Goal: Transaction & Acquisition: Purchase product/service

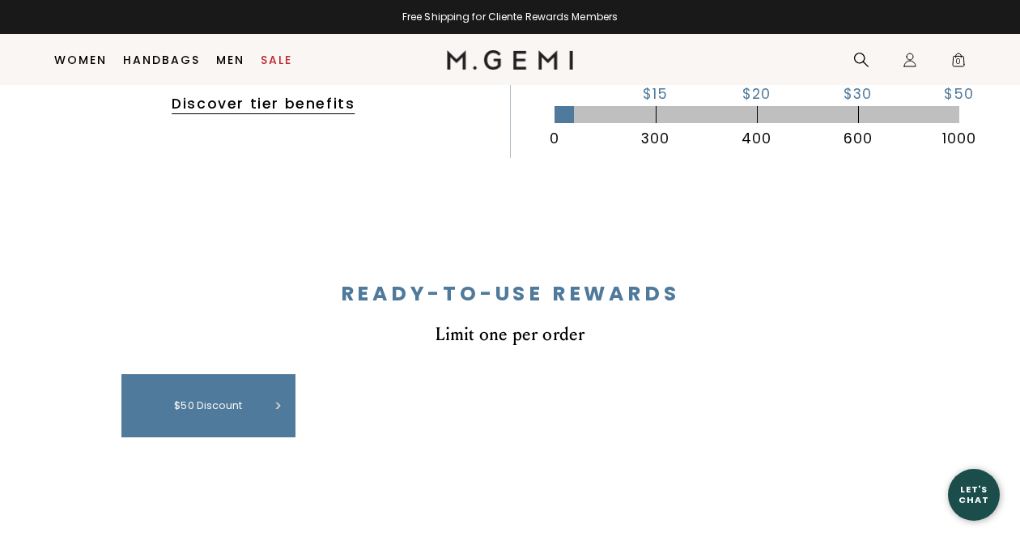
scroll to position [522, 0]
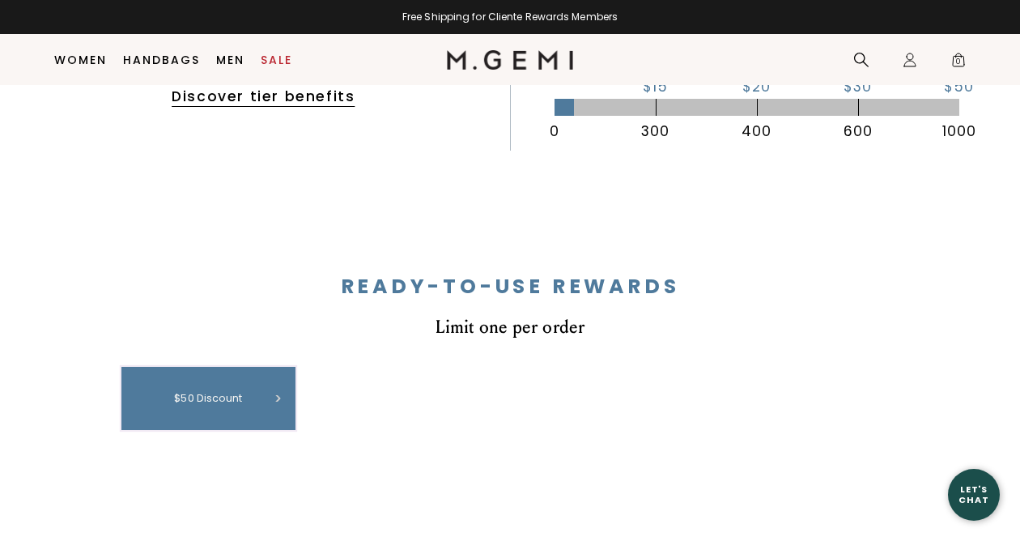
click at [198, 392] on div "$50 discount" at bounding box center [208, 398] width 158 height 47
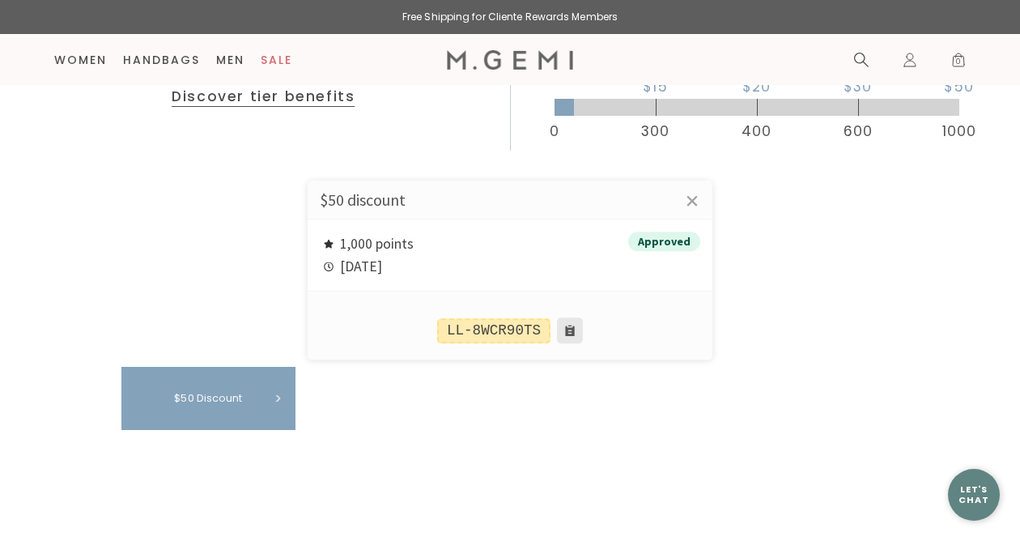
click at [571, 329] on button at bounding box center [570, 331] width 26 height 26
click at [697, 198] on link "×" at bounding box center [692, 200] width 40 height 40
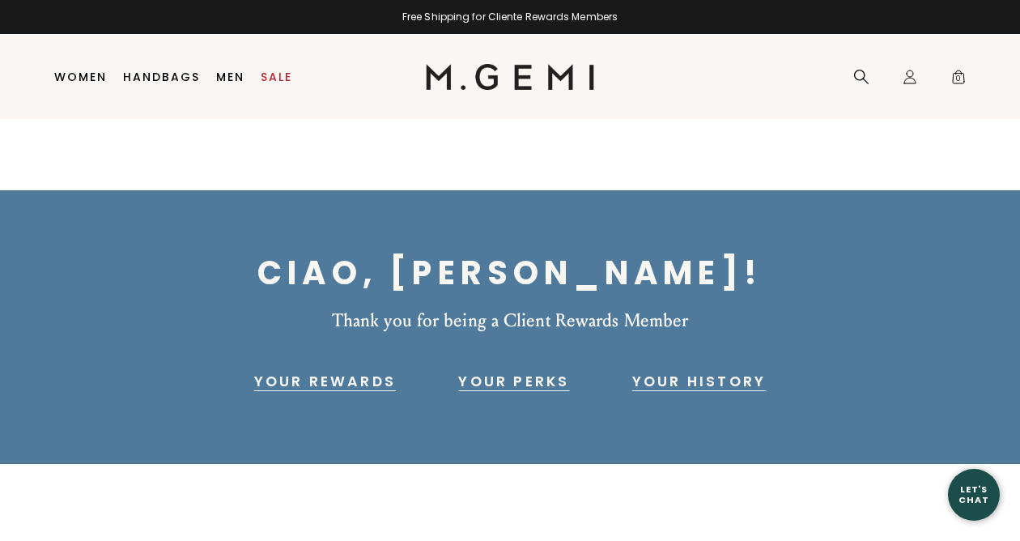
scroll to position [0, 0]
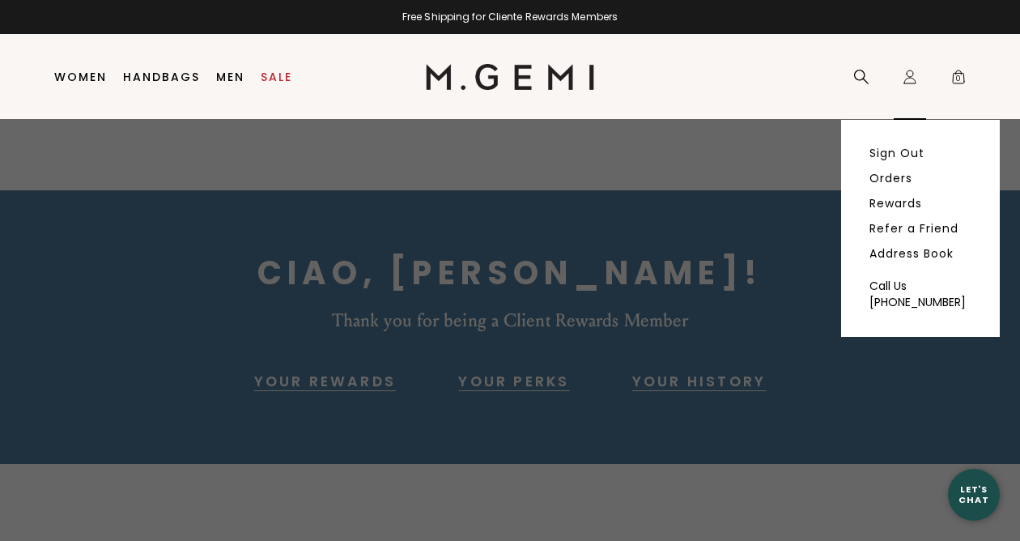
click at [906, 81] on icon "Icons/20x20/profile@2x" at bounding box center [910, 77] width 16 height 16
click at [894, 176] on link "Orders" at bounding box center [890, 178] width 43 height 15
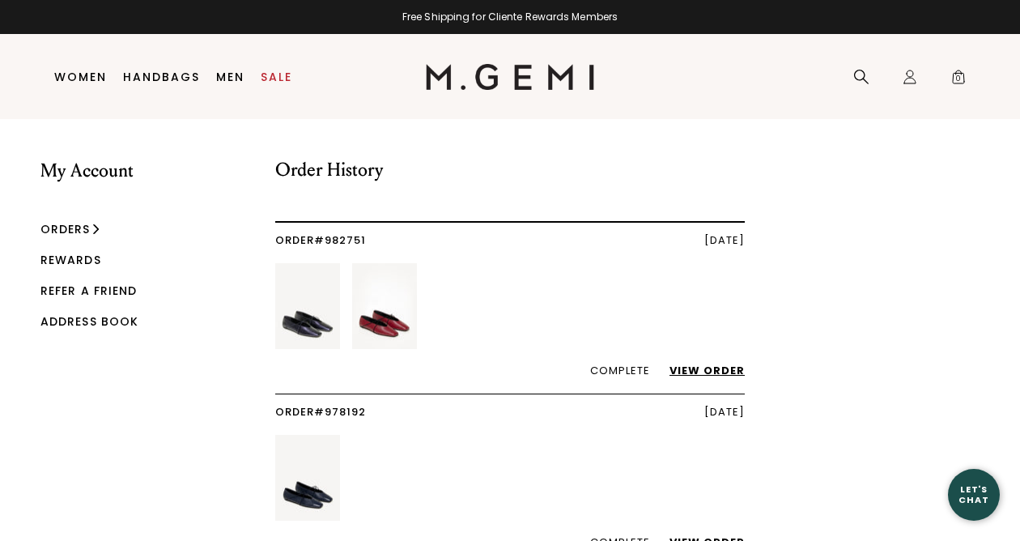
click at [715, 365] on link "View Order" at bounding box center [698, 370] width 91 height 15
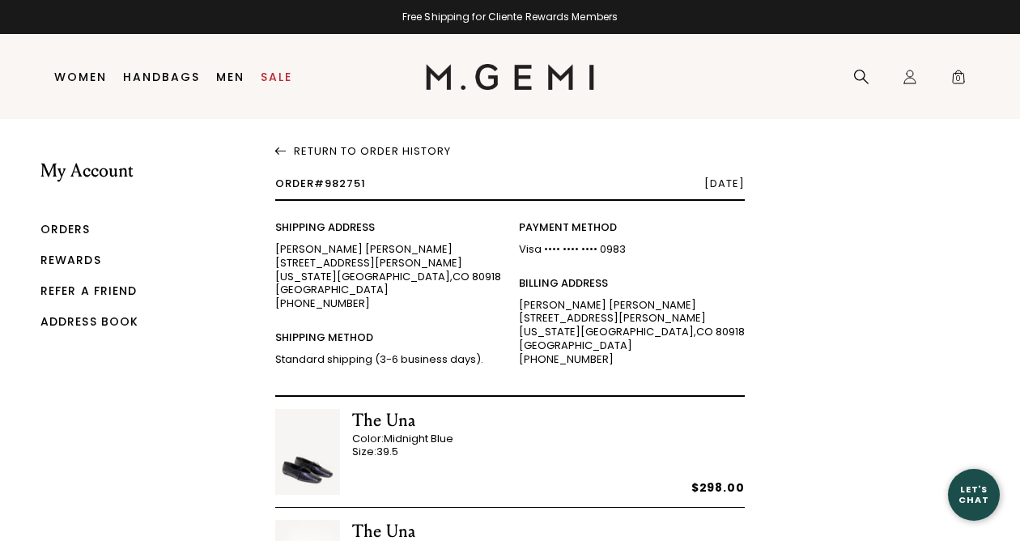
click at [372, 417] on div "The Una" at bounding box center [402, 420] width 101 height 23
click at [303, 465] on img at bounding box center [307, 452] width 65 height 86
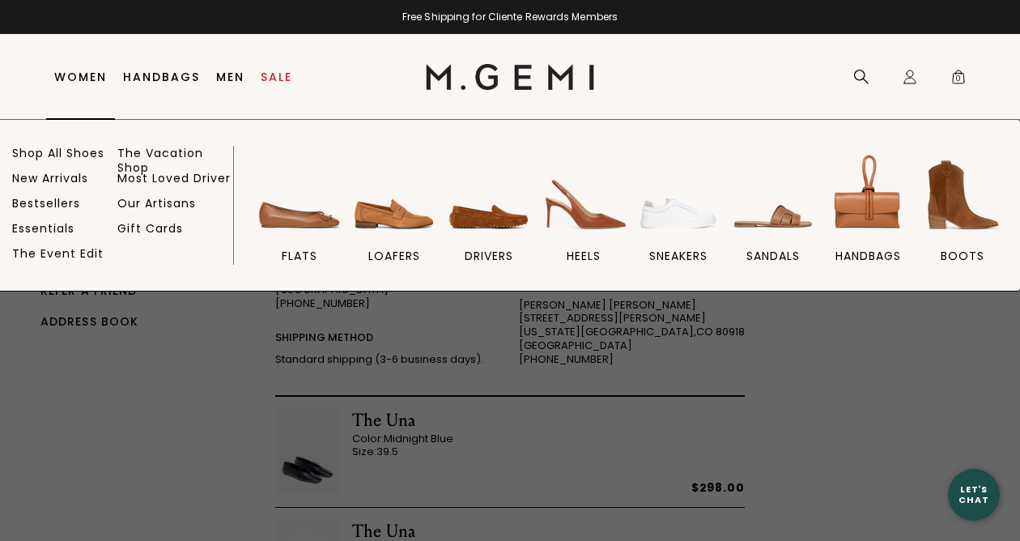
click at [79, 75] on link "Women" at bounding box center [80, 76] width 53 height 13
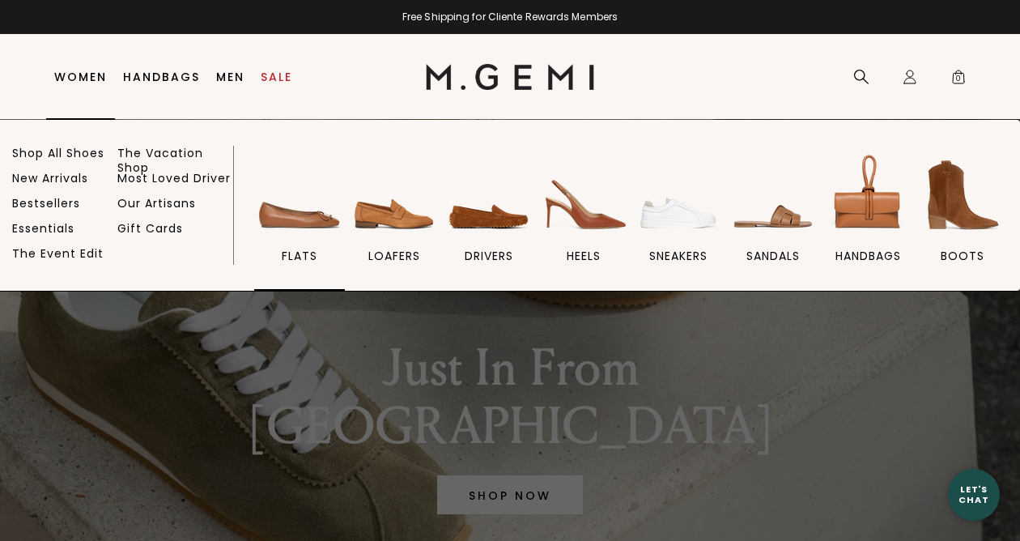
click at [308, 237] on img at bounding box center [299, 195] width 91 height 91
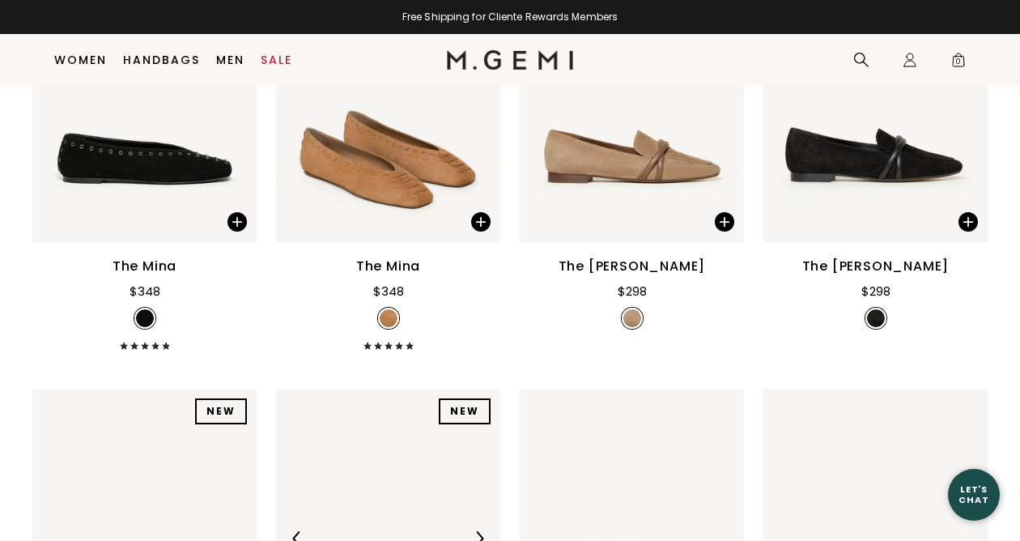
scroll to position [367, 0]
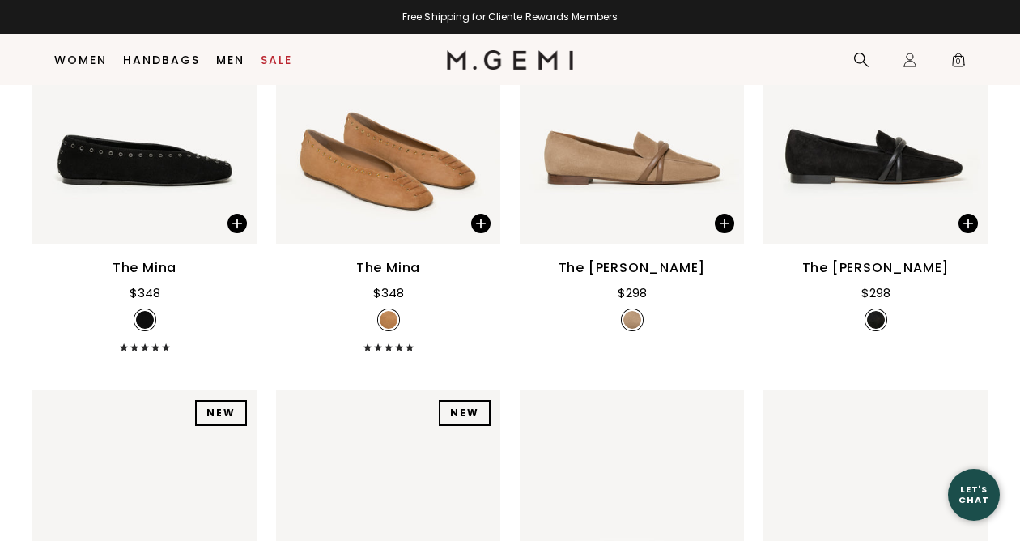
click at [134, 278] on div "The Mina" at bounding box center [145, 267] width 64 height 19
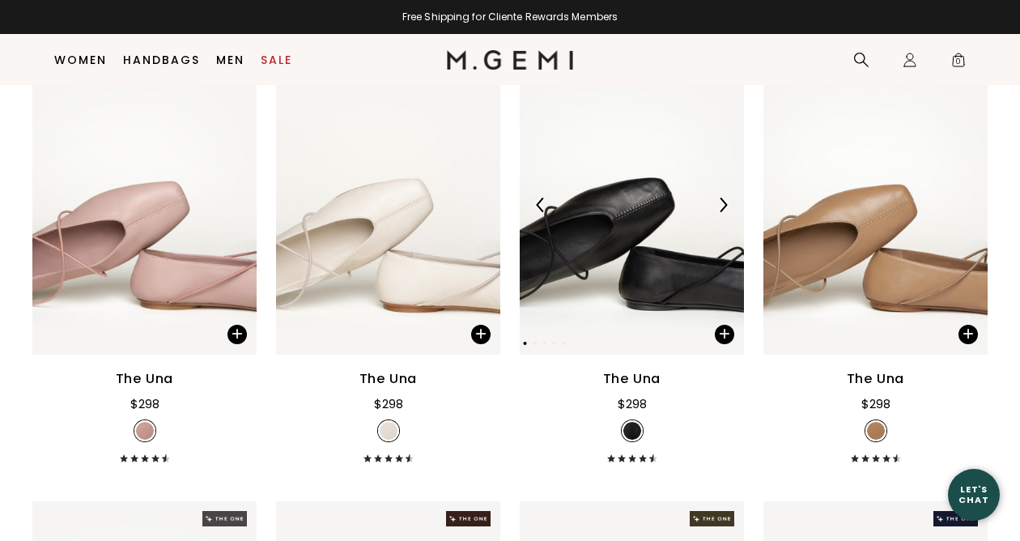
scroll to position [3386, 0]
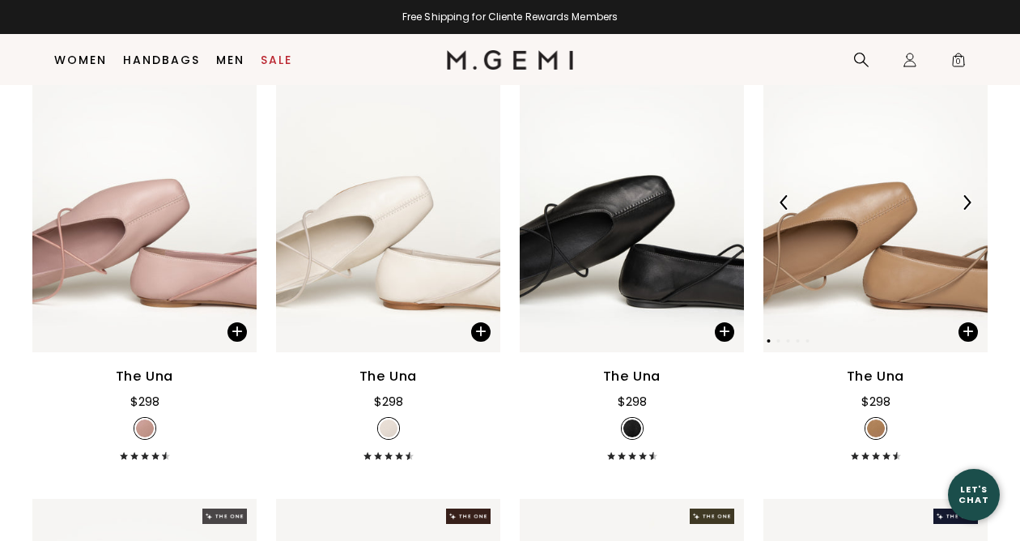
click at [881, 309] on img at bounding box center [875, 202] width 224 height 299
click at [926, 321] on img at bounding box center [875, 202] width 224 height 299
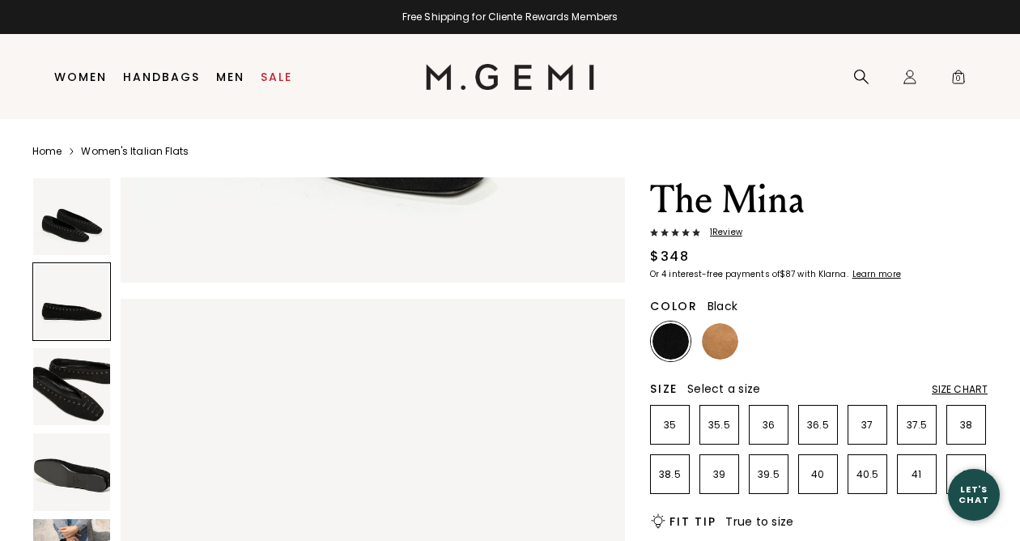
scroll to position [401, 0]
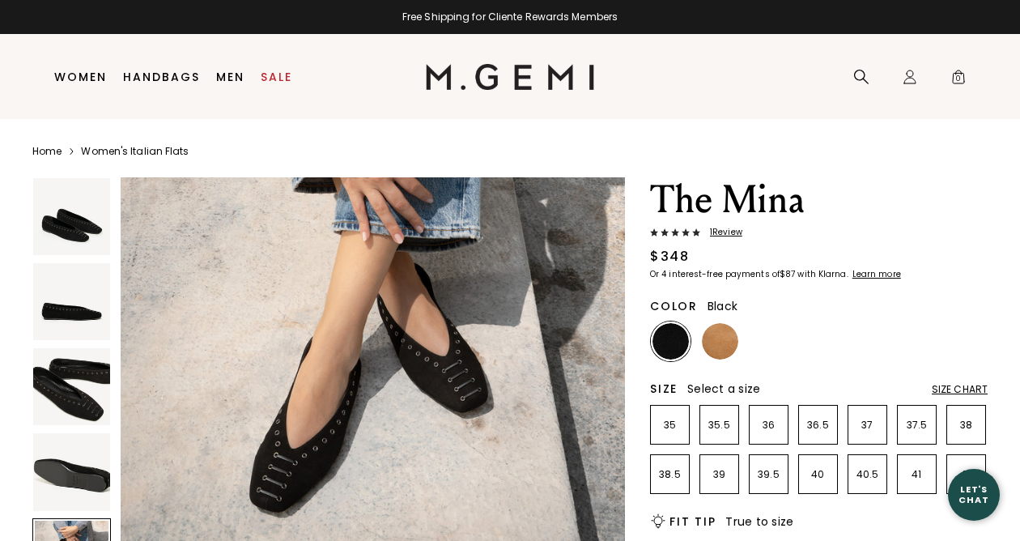
scroll to position [2213, 0]
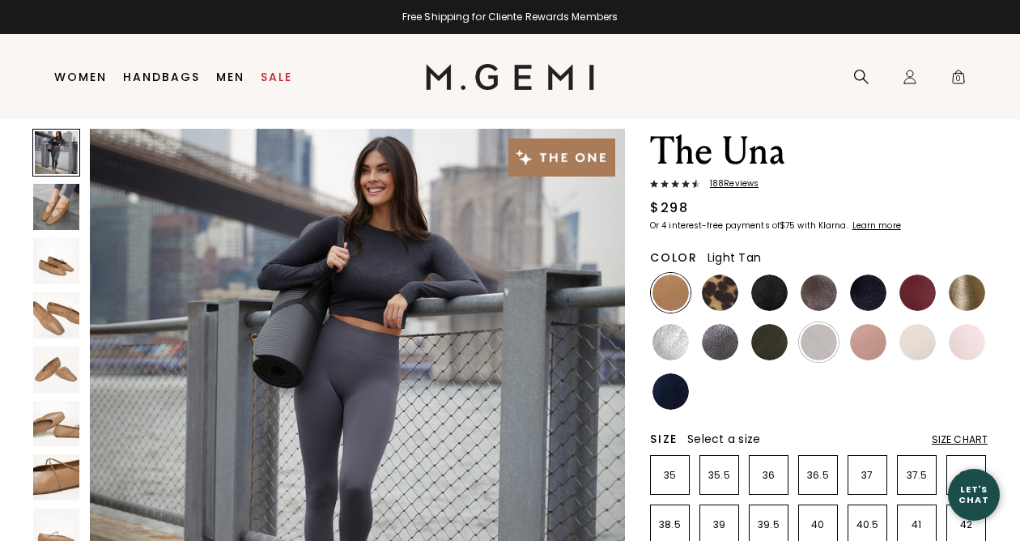
scroll to position [53, 0]
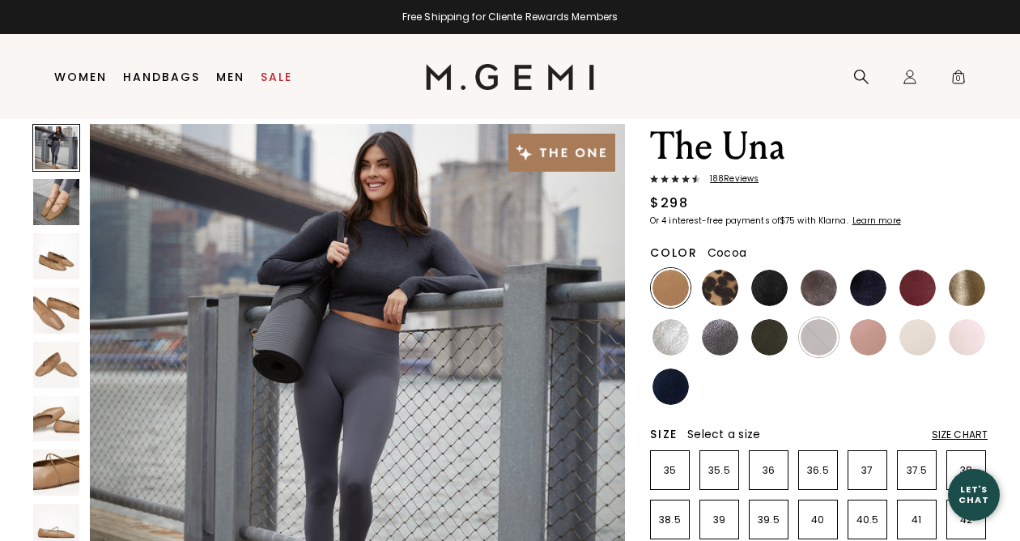
click at [825, 280] on img at bounding box center [818, 288] width 36 height 36
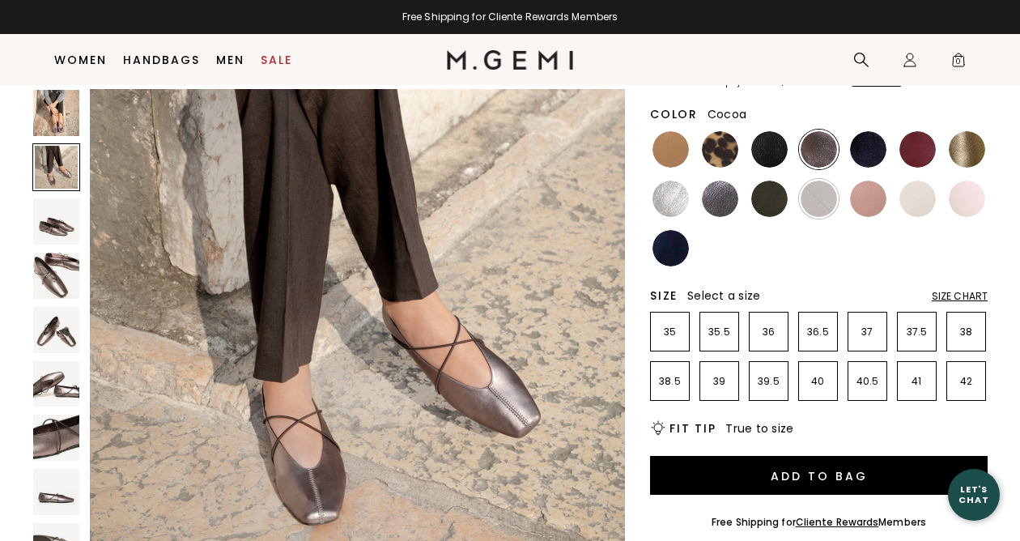
scroll to position [597, 0]
click at [918, 152] on img at bounding box center [917, 149] width 36 height 36
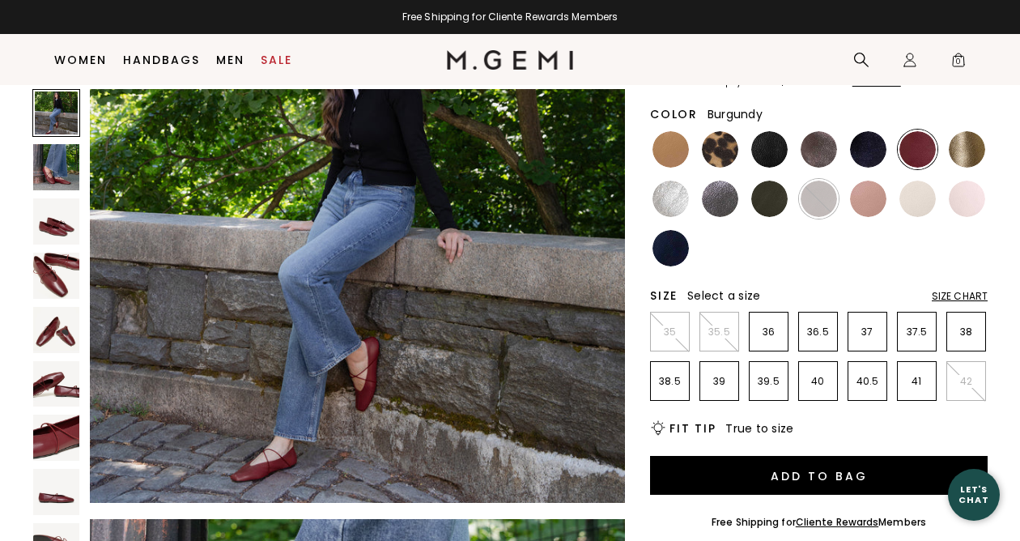
scroll to position [124, 0]
